Goal: Information Seeking & Learning: Learn about a topic

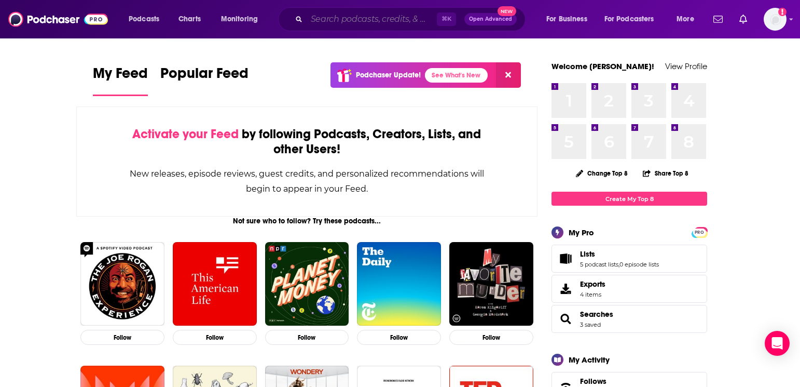
click at [335, 17] on input "Search podcasts, credits, & more..." at bounding box center [372, 19] width 130 height 17
click at [333, 20] on input "Search podcasts, credits, & more..." at bounding box center [372, 19] width 130 height 17
click at [317, 34] on div "Podcasts Charts Monitoring ⌘ K Open Advanced New For Business For Podcasters Mo…" at bounding box center [400, 19] width 800 height 38
click at [323, 23] on input "Search podcasts, credits, & more..." at bounding box center [372, 19] width 130 height 17
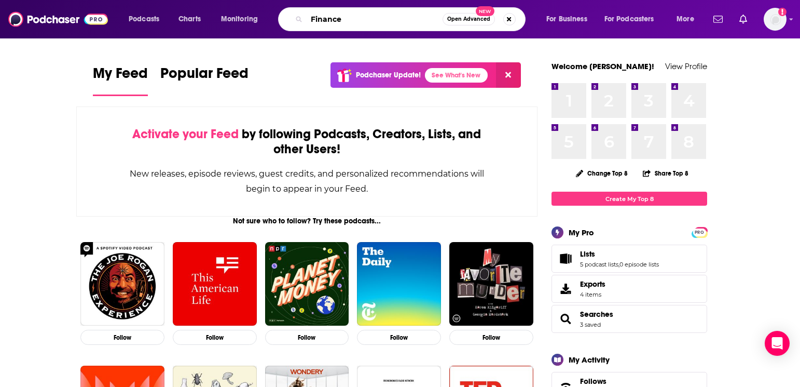
type input "Finance"
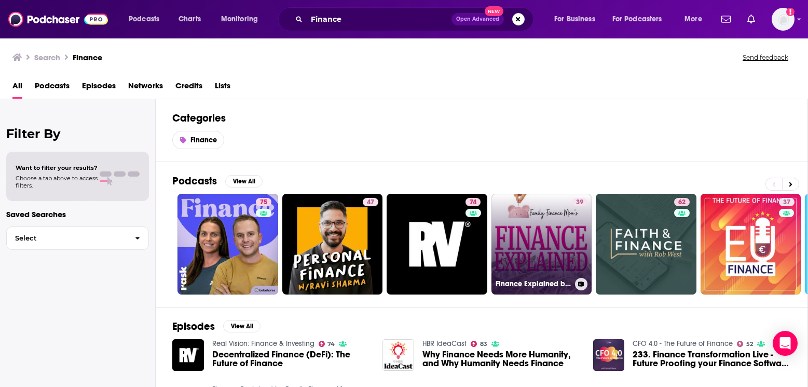
click at [552, 248] on link "39 Finance Explained by Family Finance Mom" at bounding box center [542, 244] width 101 height 101
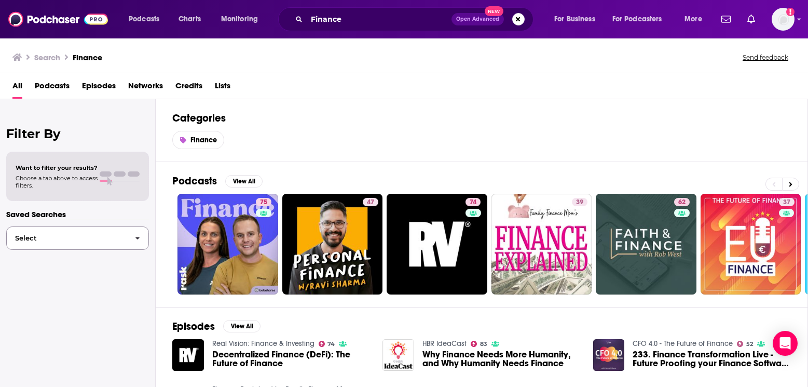
click at [93, 237] on span "Select" at bounding box center [67, 238] width 120 height 7
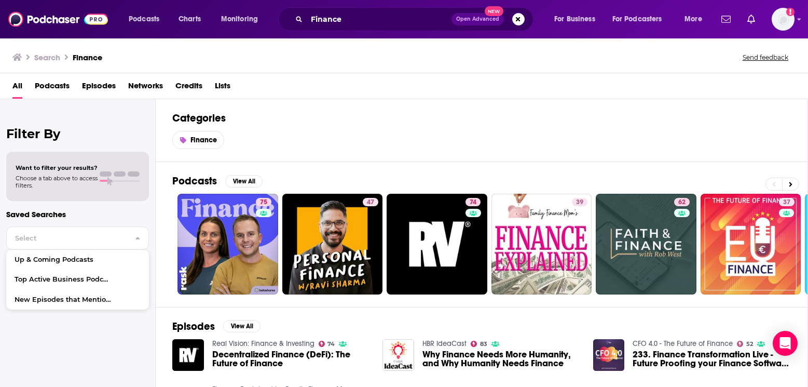
click at [293, 138] on div "Finance" at bounding box center [481, 140] width 619 height 18
click at [41, 180] on span "Choose a tab above to access filters." at bounding box center [57, 181] width 82 height 15
click at [44, 176] on span "Choose a tab above to access filters." at bounding box center [57, 181] width 82 height 15
click at [44, 124] on div "Filter By Want to filter your results? Choose a tab above to access filters. Sa…" at bounding box center [78, 292] width 156 height 387
click at [42, 120] on div "Filter By Want to filter your results? Choose a tab above to access filters. Sa…" at bounding box center [78, 292] width 156 height 387
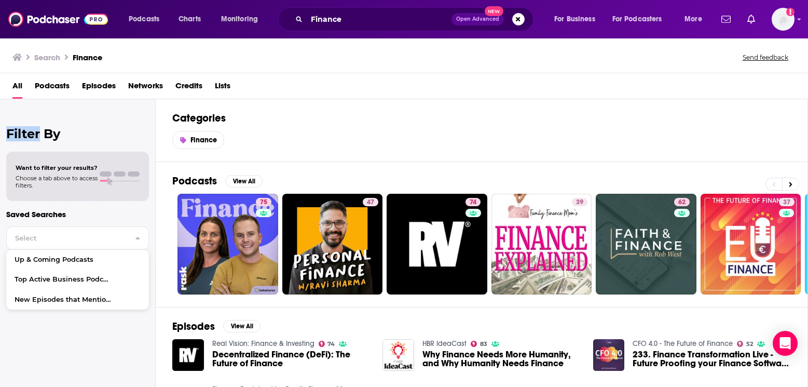
click at [42, 120] on div "Filter By Want to filter your results? Choose a tab above to access filters. Sa…" at bounding box center [78, 292] width 156 height 387
click at [42, 121] on div "Filter By Want to filter your results? Choose a tab above to access filters. Sa…" at bounding box center [78, 292] width 156 height 387
click at [104, 179] on div at bounding box center [120, 176] width 40 height 10
click at [70, 238] on span "Select" at bounding box center [67, 238] width 120 height 7
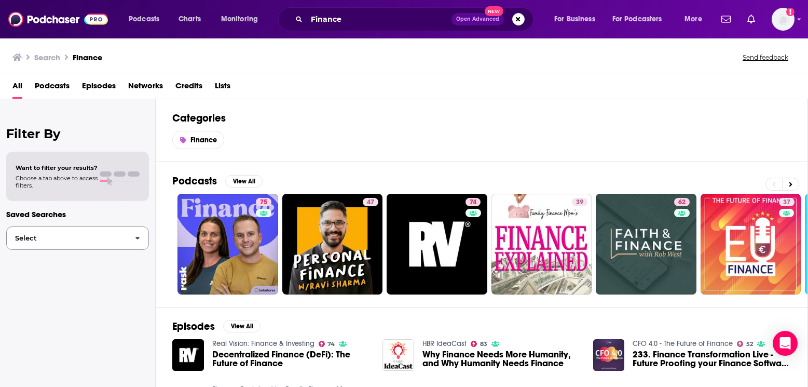
click at [70, 238] on span "Select" at bounding box center [67, 238] width 120 height 7
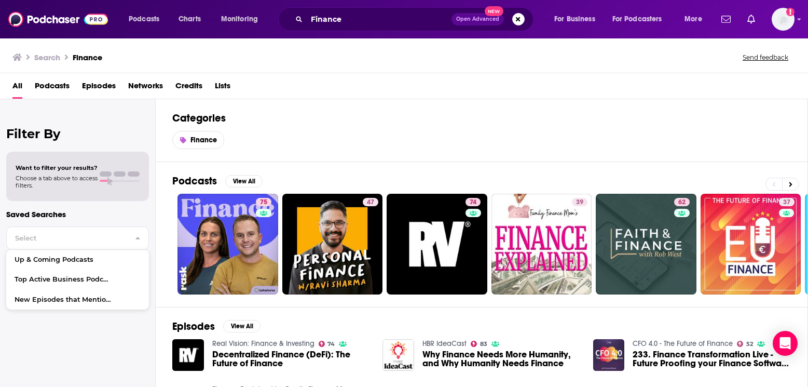
click at [42, 162] on div "Want to filter your results? Choose a tab above to access filters." at bounding box center [77, 176] width 143 height 49
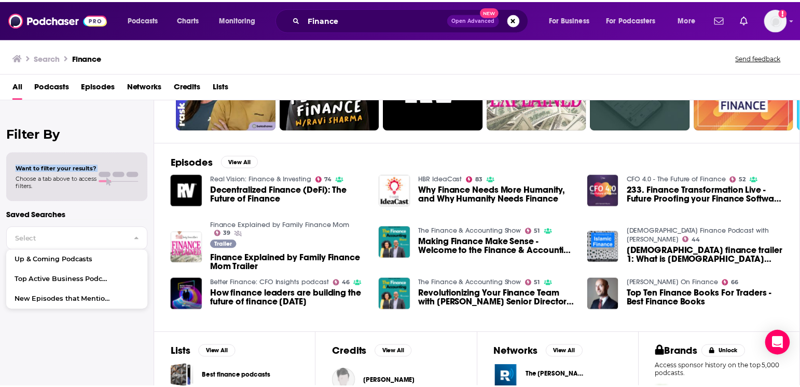
scroll to position [263, 0]
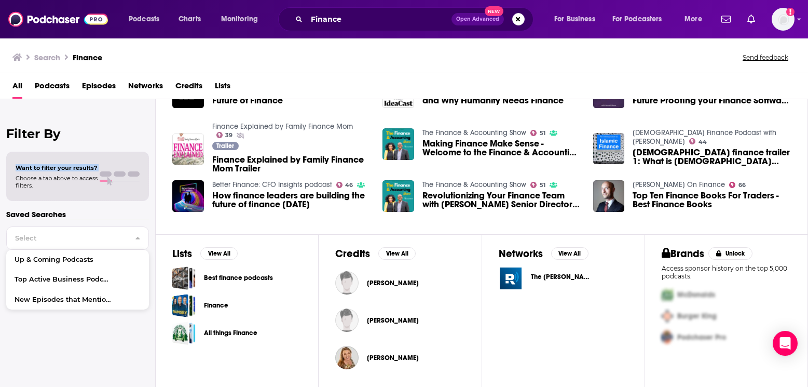
click at [466, 143] on span "Making Finance Make Sense - Welcome to the Finance & Accounting Show" at bounding box center [502, 148] width 158 height 18
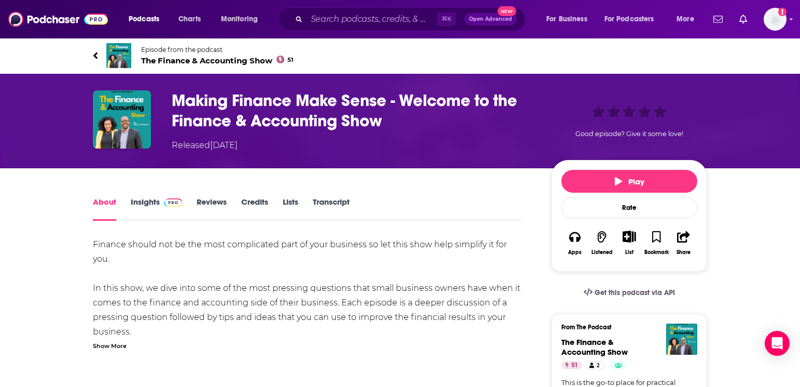
click at [146, 202] on link "Insights" at bounding box center [156, 209] width 51 height 24
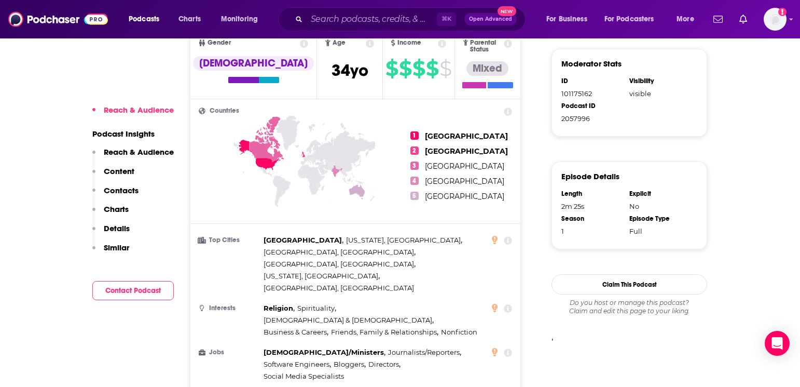
scroll to position [609, 0]
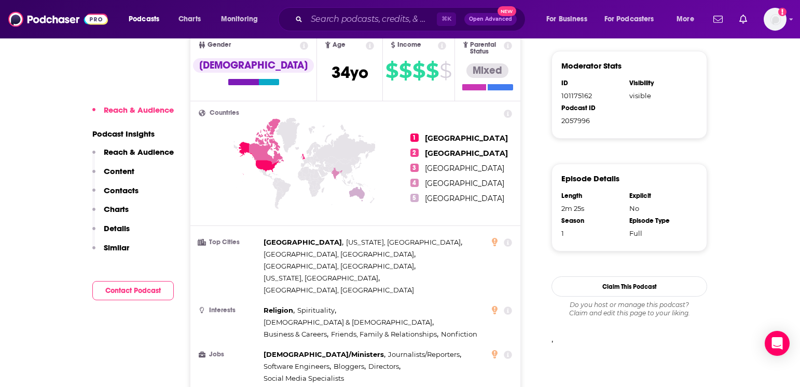
click at [112, 225] on p "Details" at bounding box center [117, 228] width 26 height 10
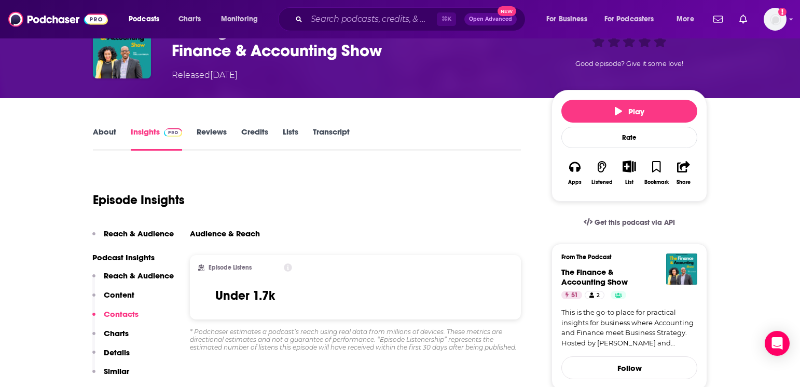
scroll to position [0, 0]
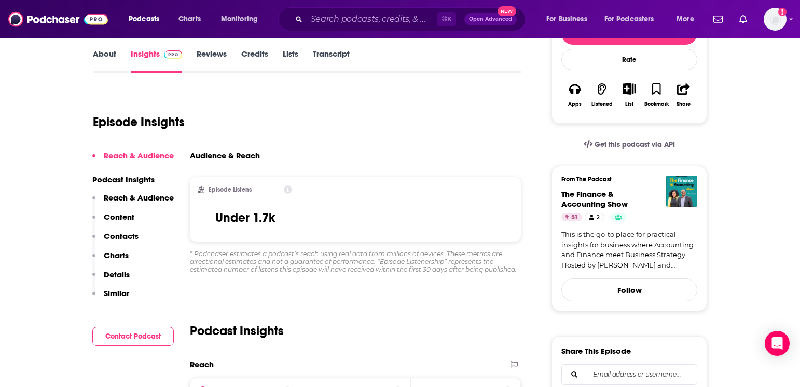
click at [124, 217] on p "Content" at bounding box center [119, 217] width 31 height 10
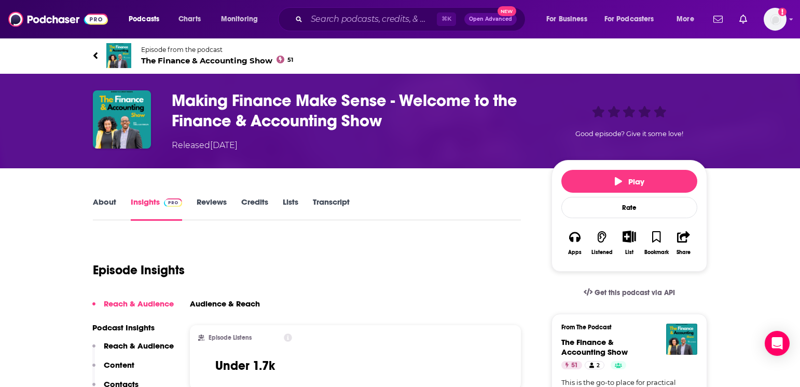
click at [112, 203] on link "About" at bounding box center [104, 209] width 23 height 24
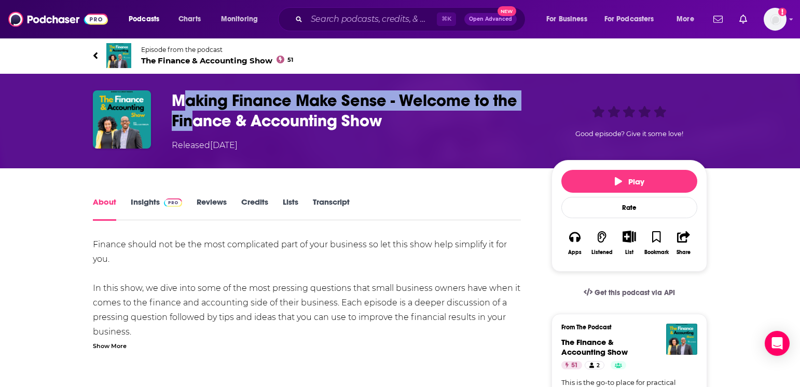
click at [189, 111] on h1 "Making Finance Make Sense - Welcome to the Finance & Accounting Show" at bounding box center [353, 110] width 363 height 40
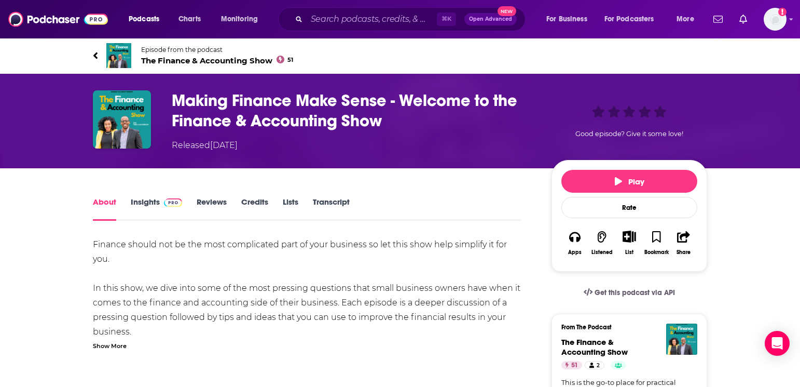
click at [178, 99] on h1 "Making Finance Make Sense - Welcome to the Finance & Accounting Show" at bounding box center [353, 110] width 363 height 40
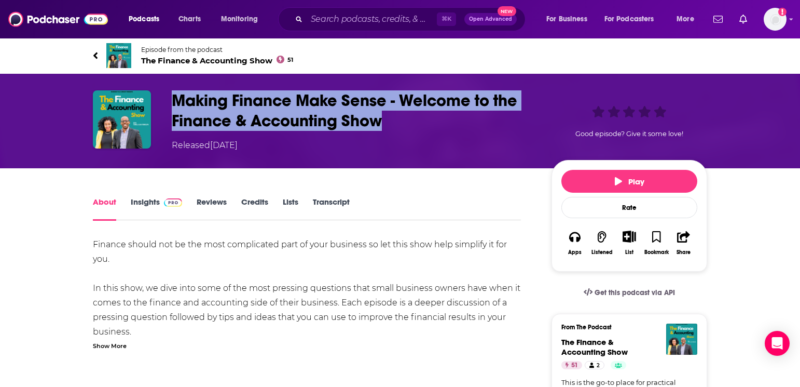
drag, startPoint x: 178, startPoint y: 98, endPoint x: 390, endPoint y: 119, distance: 212.9
click at [390, 119] on h1 "Making Finance Make Sense - Welcome to the Finance & Accounting Show" at bounding box center [353, 110] width 363 height 40
copy h1 "Making Finance Make Sense - Welcome to the Finance & Accounting Show"
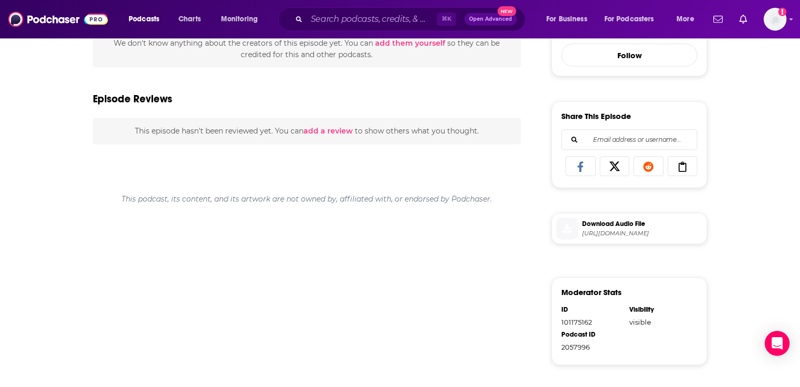
scroll to position [35, 0]
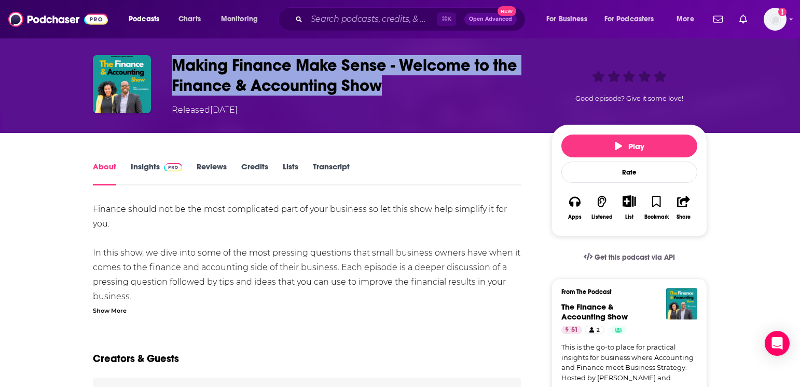
click at [251, 166] on link "Credits" at bounding box center [254, 173] width 27 height 24
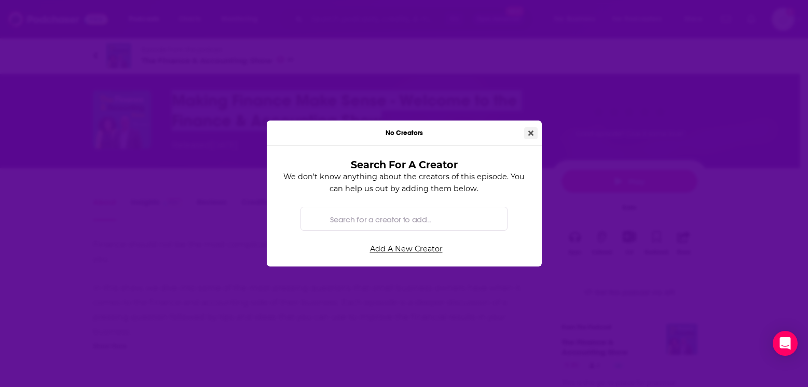
click at [528, 129] on button "Close" at bounding box center [530, 133] width 13 height 12
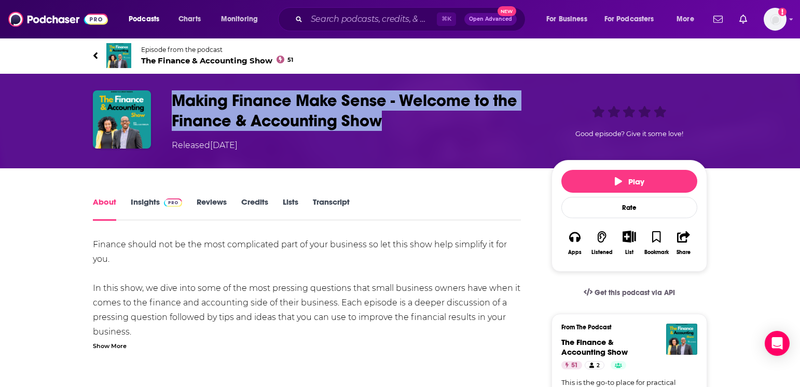
click at [142, 200] on link "Insights" at bounding box center [156, 209] width 51 height 24
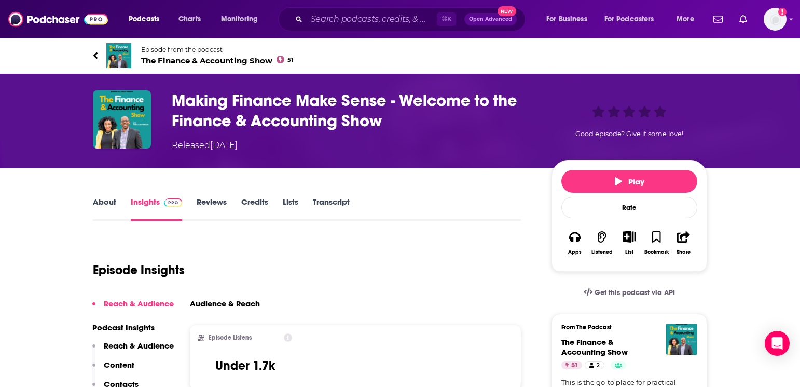
scroll to position [337, 0]
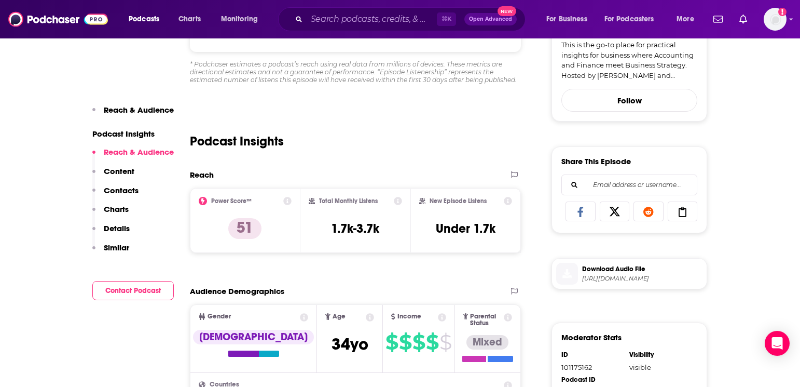
click at [128, 231] on p "Details" at bounding box center [117, 228] width 26 height 10
